Goal: Information Seeking & Learning: Understand process/instructions

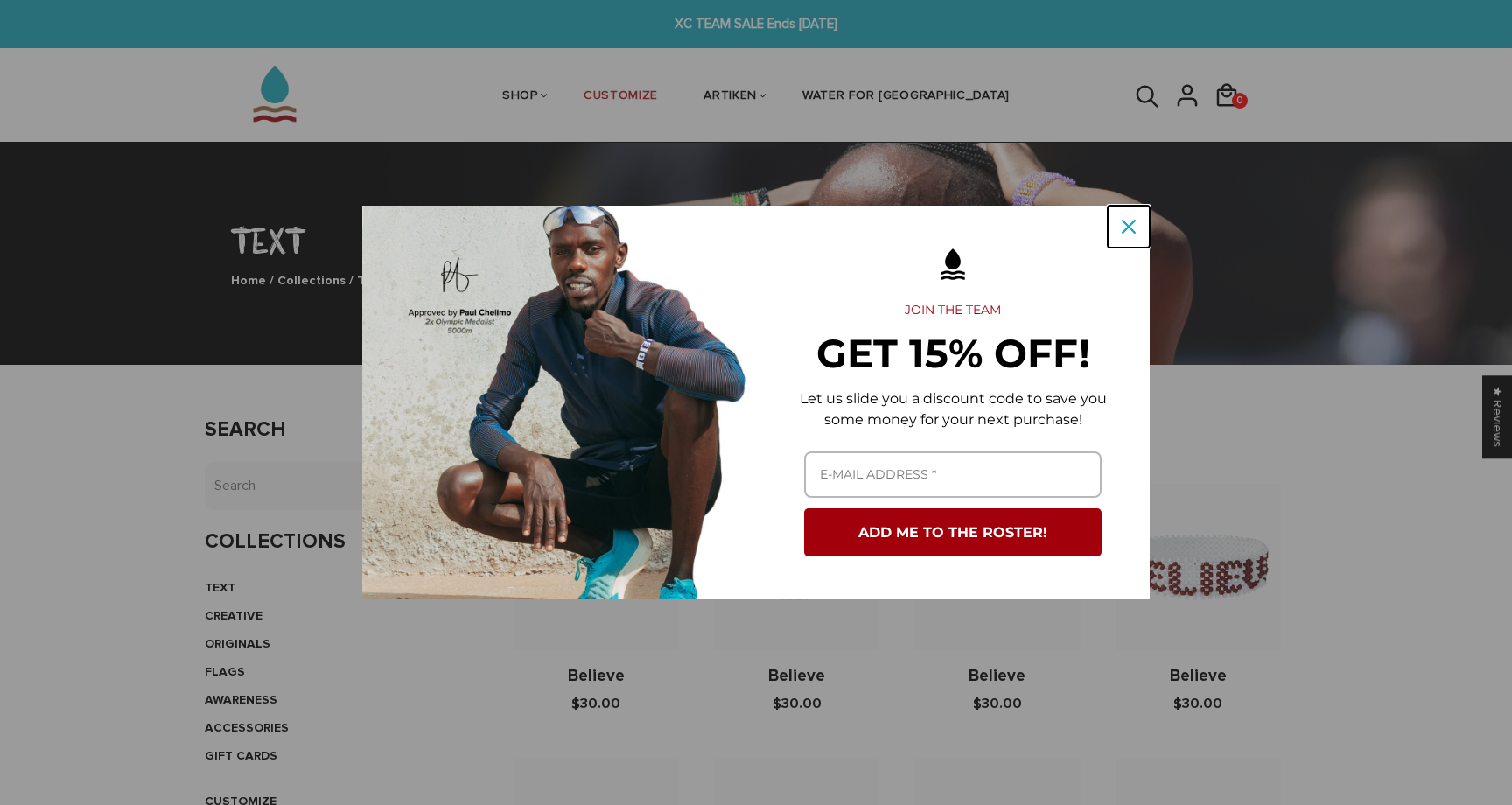
click at [1130, 240] on div "Close" at bounding box center [1128, 226] width 28 height 28
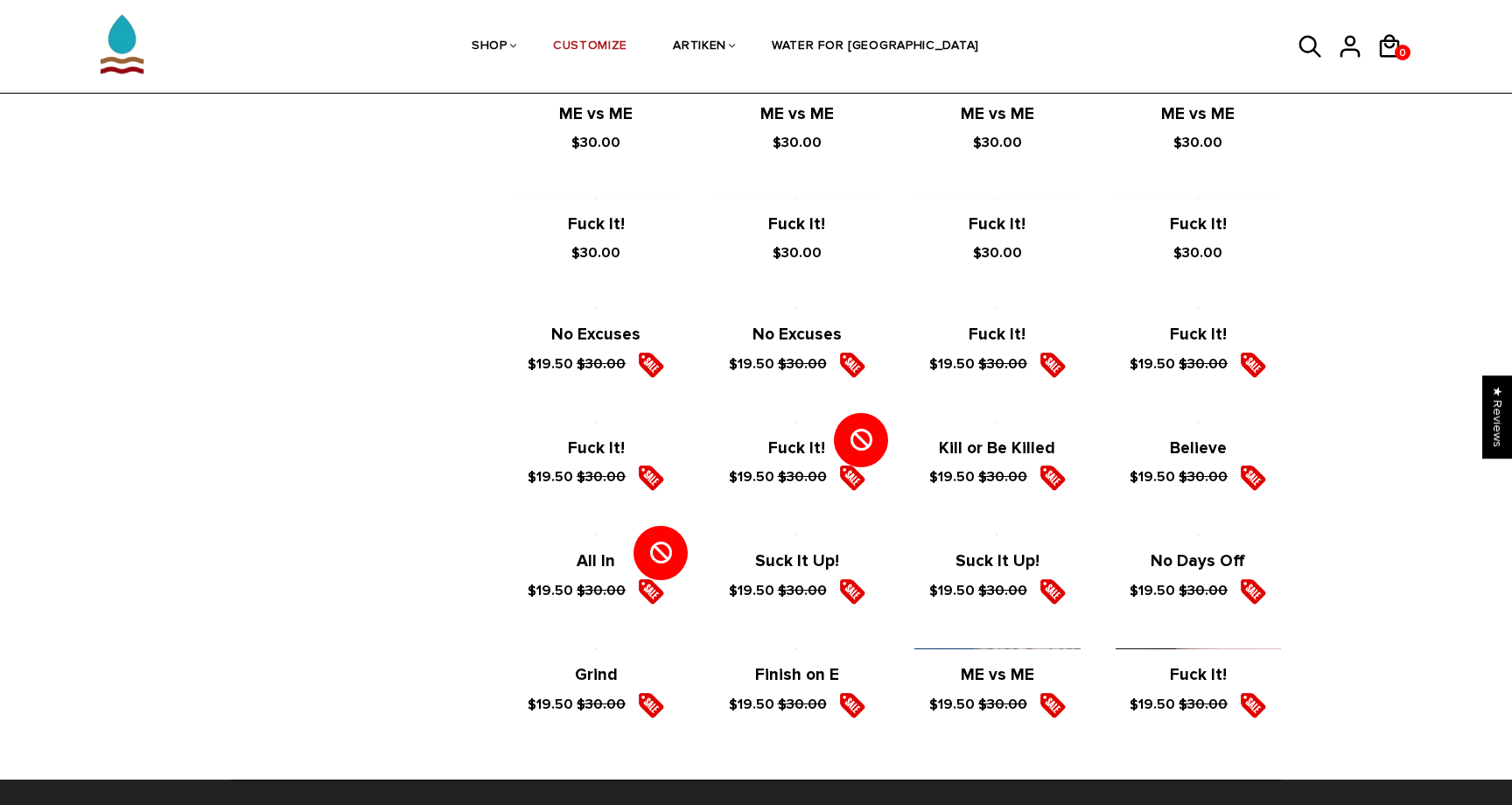
scroll to position [2736, 0]
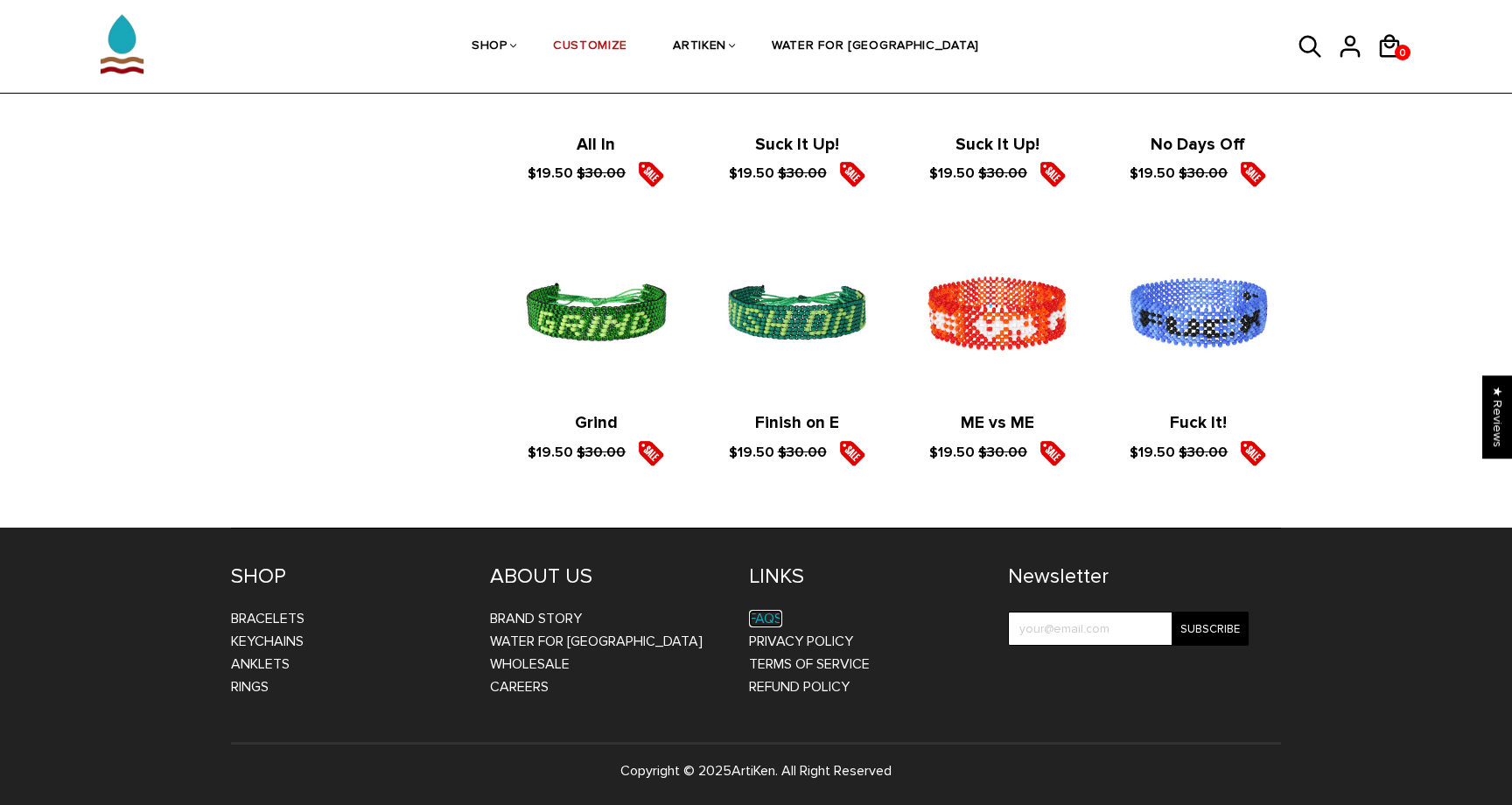
click at [773, 616] on link "FAQs" at bounding box center [765, 619] width 33 height 18
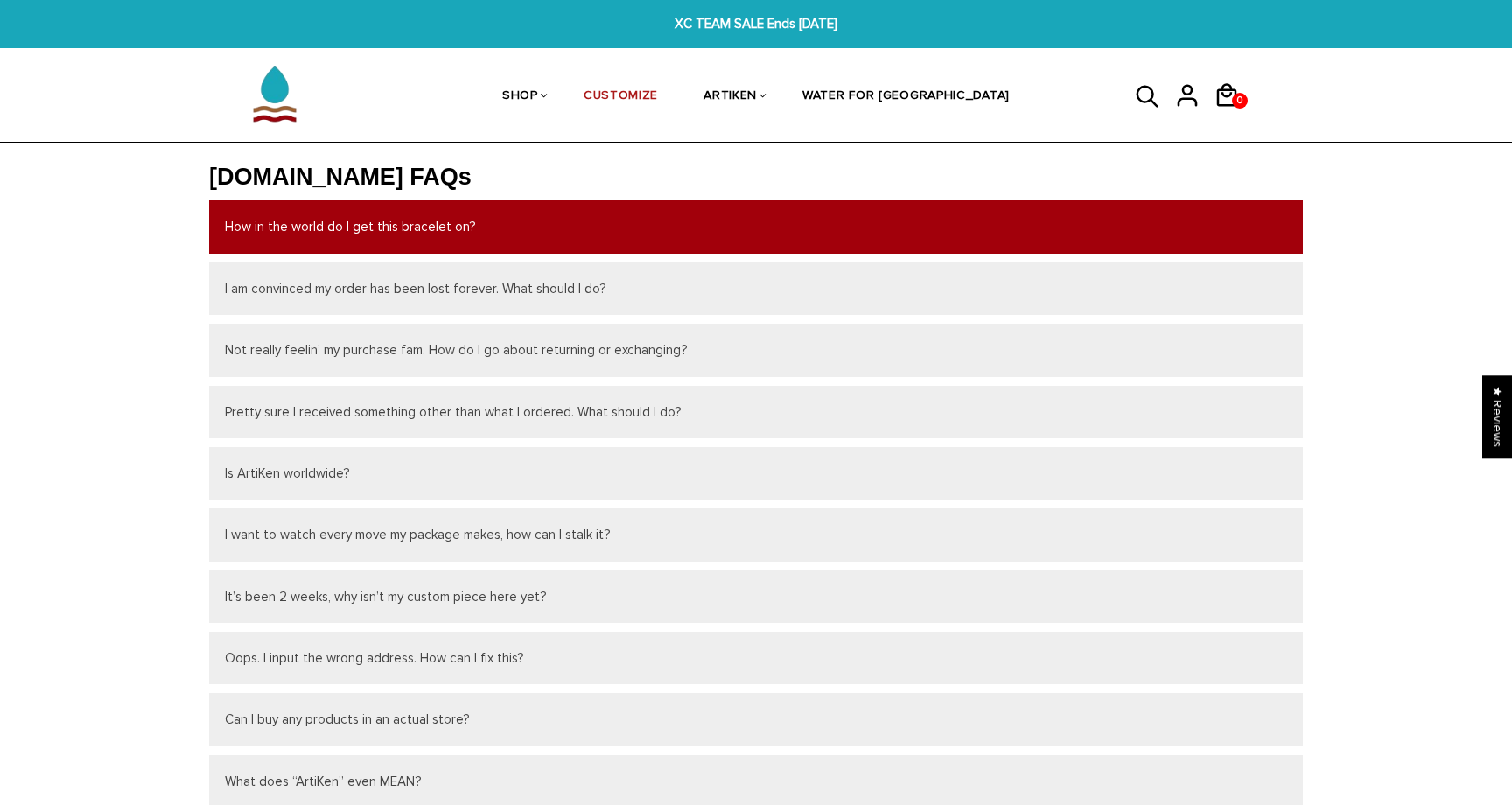
click at [445, 232] on button "How in the world do I get this bracelet on?" at bounding box center [755, 227] width 1094 height 53
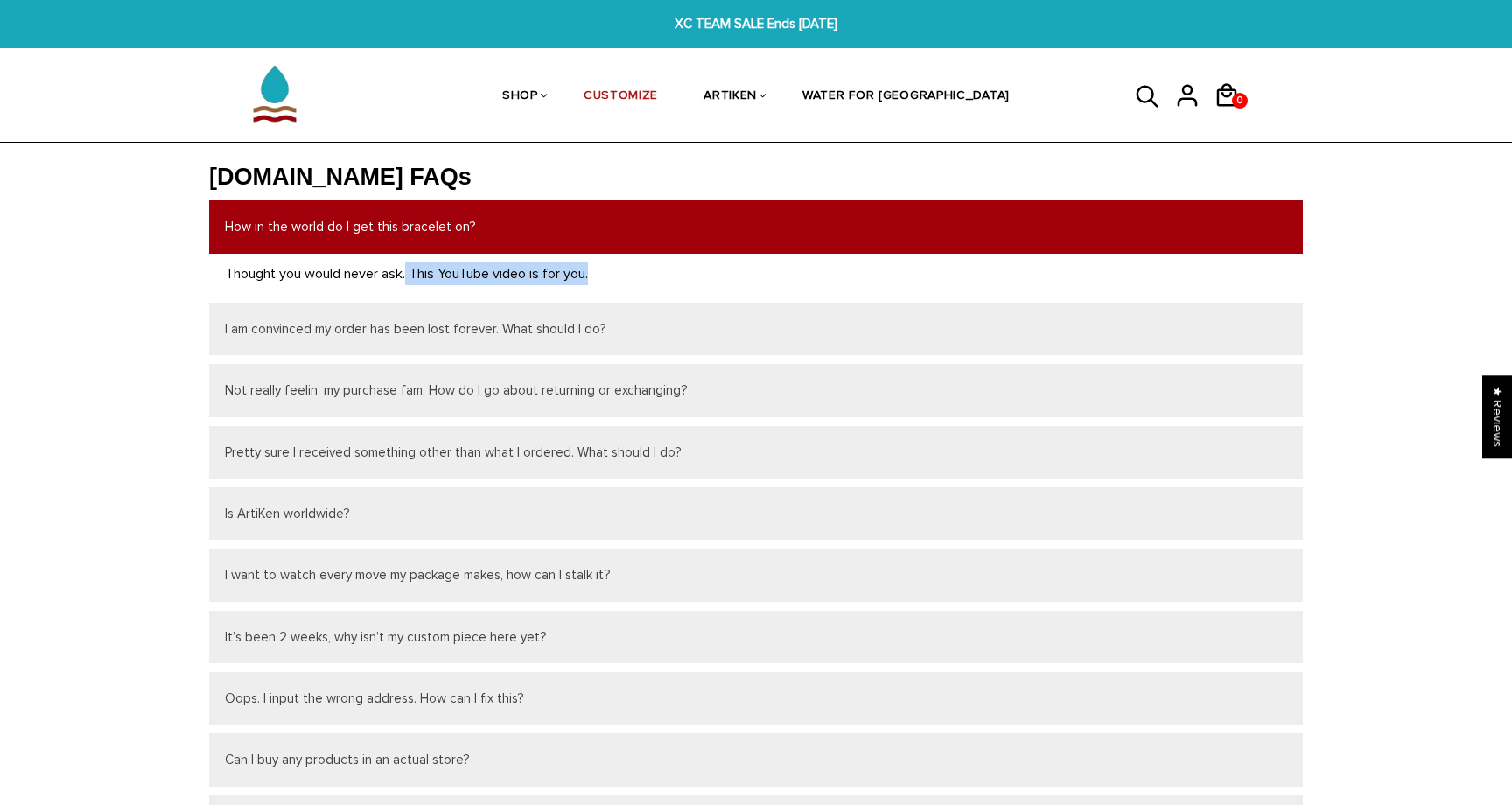
drag, startPoint x: 410, startPoint y: 270, endPoint x: 735, endPoint y: 261, distance: 325.1
click at [735, 261] on dl "ARTIKEN.COM FAQs How in the world do I get this bracelet on? Thought you would …" at bounding box center [755, 661] width 1094 height 997
click at [687, 270] on p "Thought you would never ask. This YouTube video is for you." at bounding box center [756, 273] width 1062 height 22
drag, startPoint x: 674, startPoint y: 270, endPoint x: 405, endPoint y: 270, distance: 269.0
click at [405, 270] on p "Thought you would never ask. This YouTube video is for you." at bounding box center [756, 273] width 1062 height 22
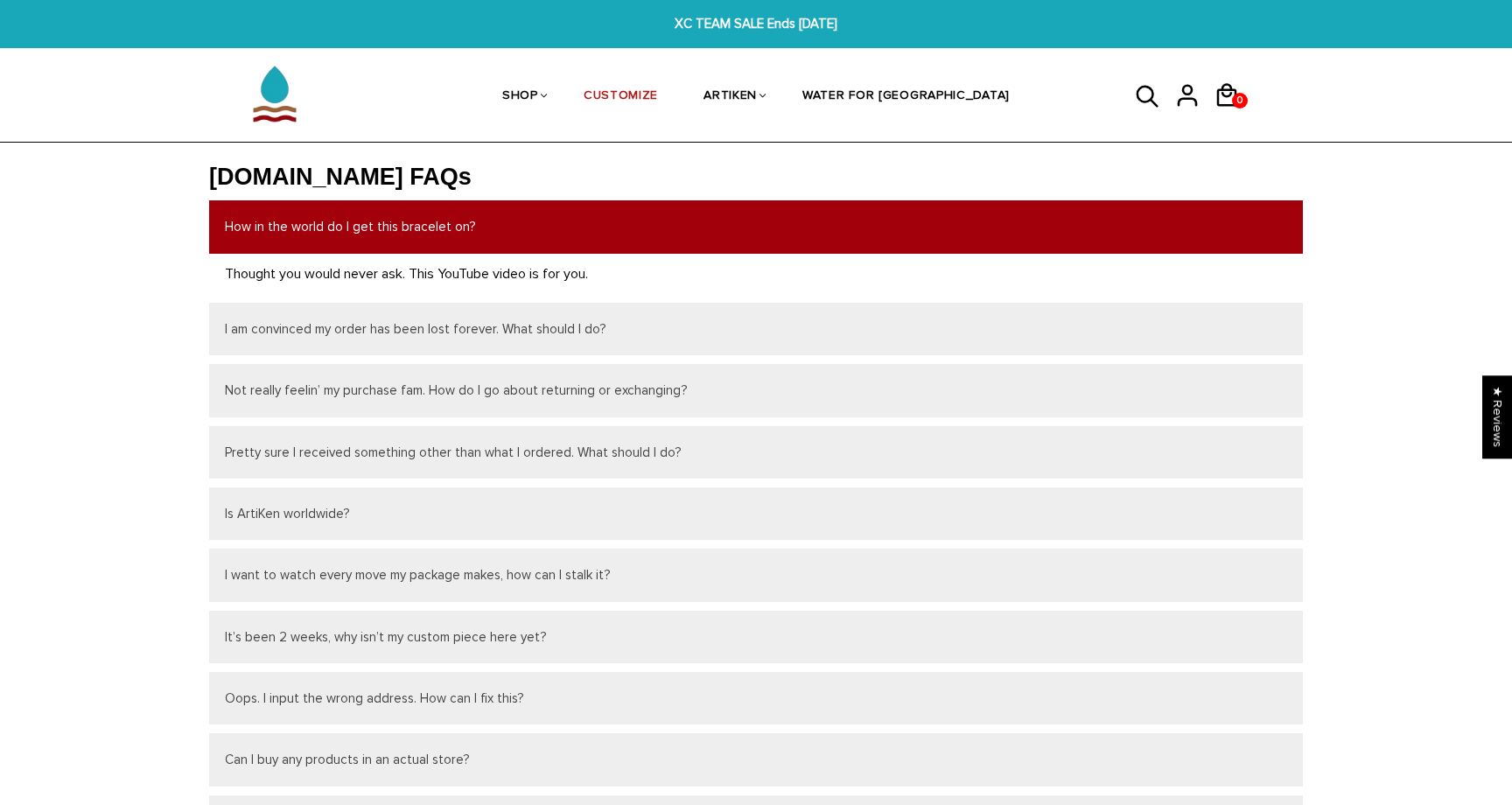
click at [442, 277] on p "Thought you would never ask. This YouTube video is for you." at bounding box center [756, 273] width 1062 height 22
click at [299, 263] on p "Thought you would never ask. This YouTube video is for you." at bounding box center [756, 273] width 1062 height 22
click at [315, 232] on button "How in the world do I get this bracelet on?" at bounding box center [755, 227] width 1094 height 53
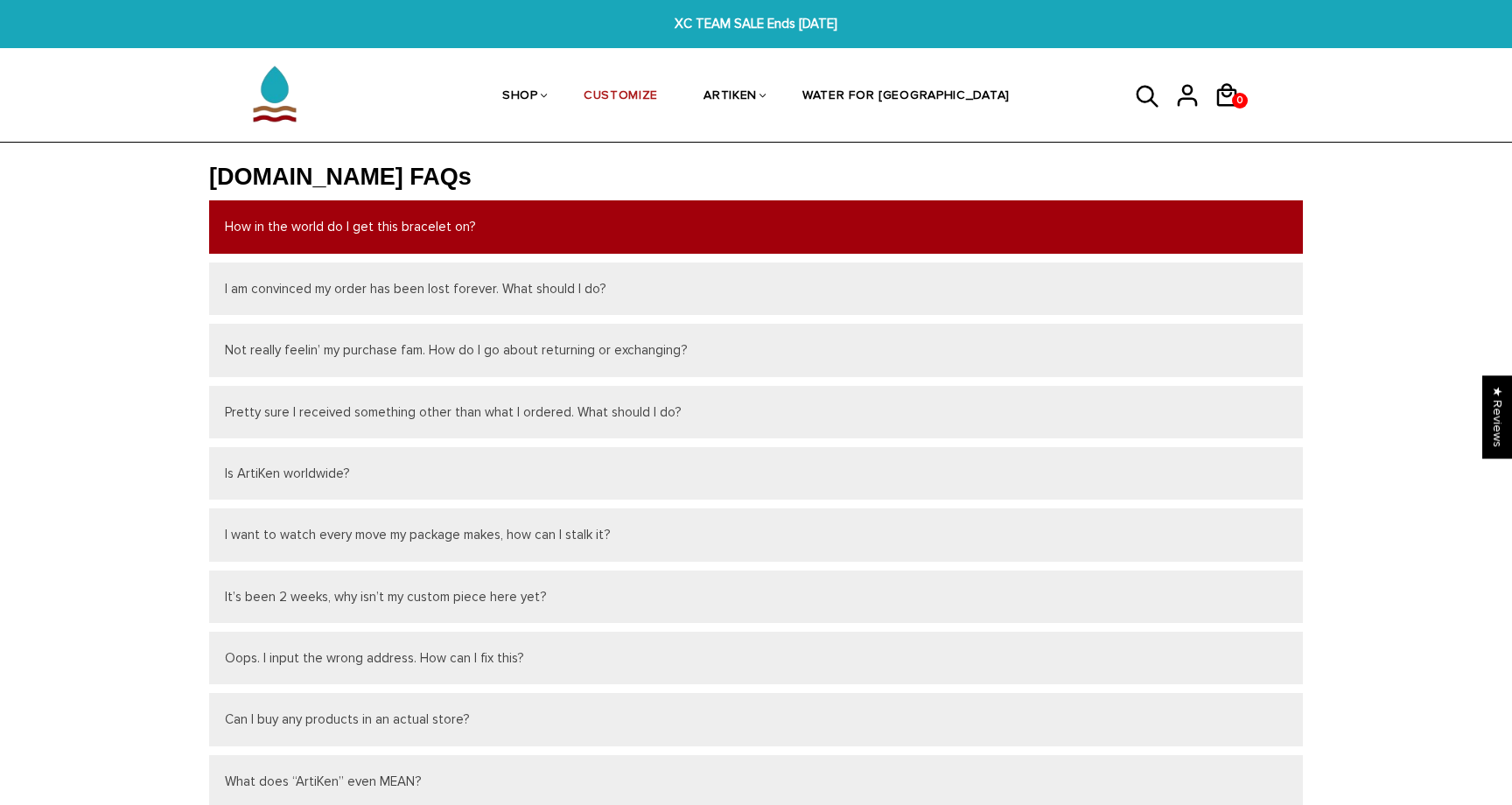
click at [315, 232] on button "How in the world do I get this bracelet on?" at bounding box center [755, 227] width 1094 height 53
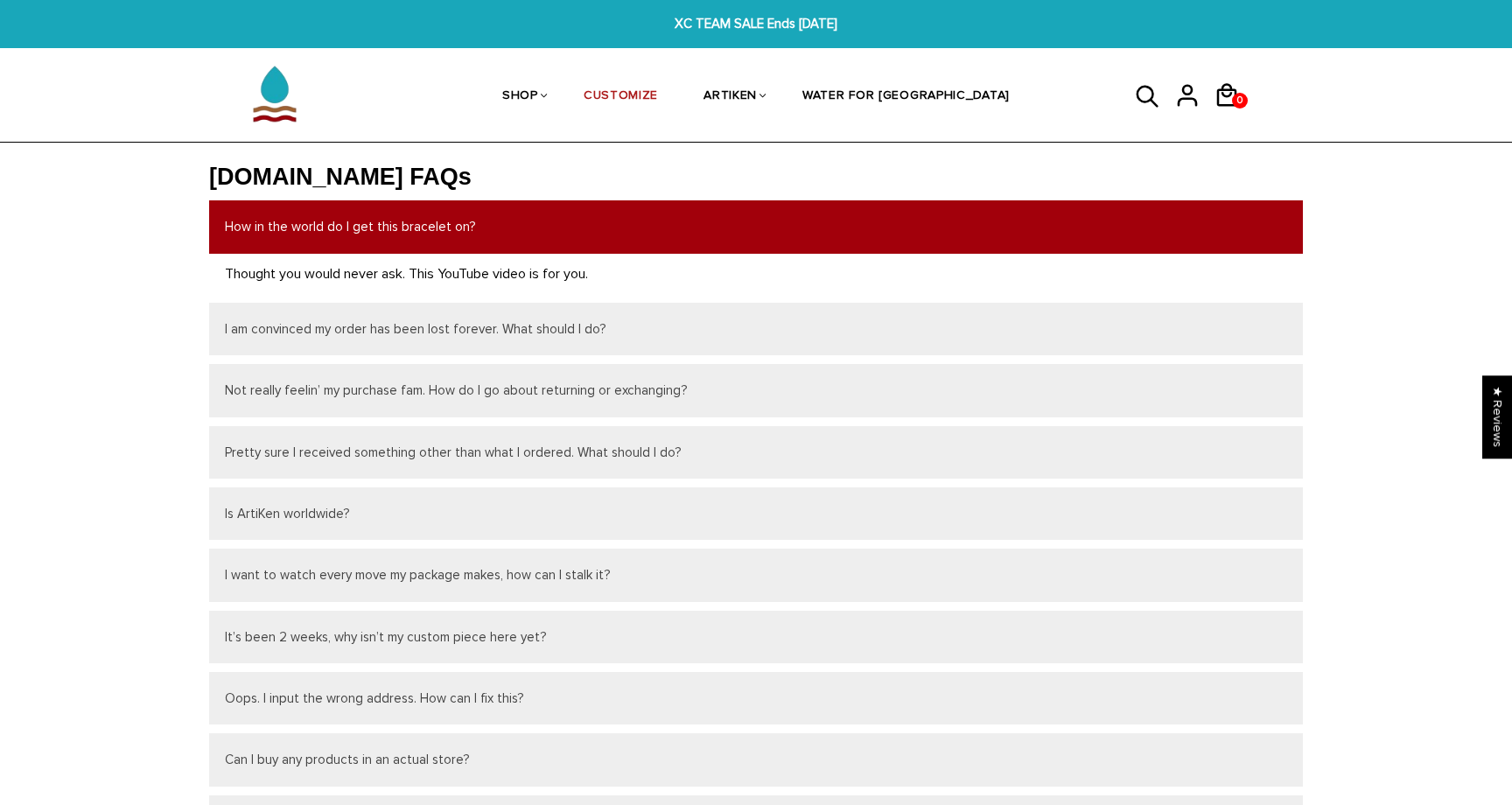
click at [250, 271] on p "Thought you would never ask. This YouTube video is for you." at bounding box center [756, 273] width 1062 height 22
